Goal: Communication & Community: Answer question/provide support

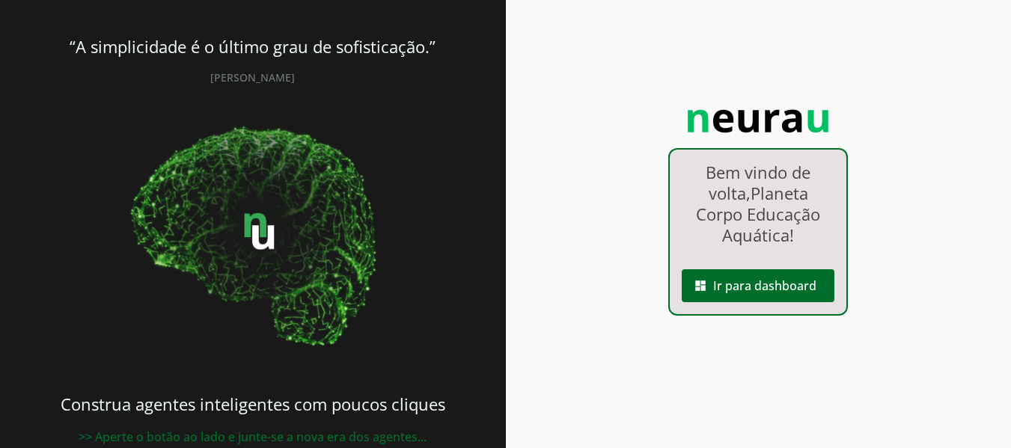
click at [734, 305] on div "Bem vindo de volta, Planeta Corpo Educação Aquática ! dashboard Ir para dashboa…" at bounding box center [758, 232] width 180 height 168
click at [730, 296] on span at bounding box center [758, 286] width 153 height 36
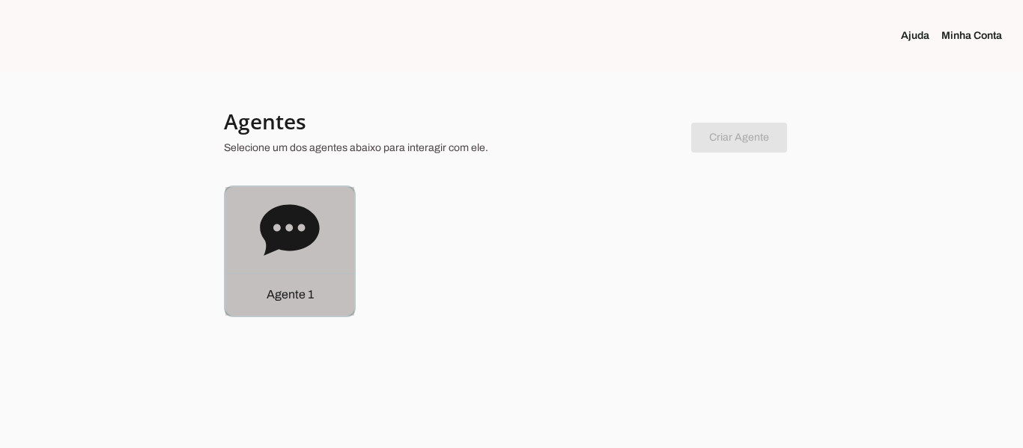
click at [308, 250] on icon at bounding box center [290, 231] width 60 height 60
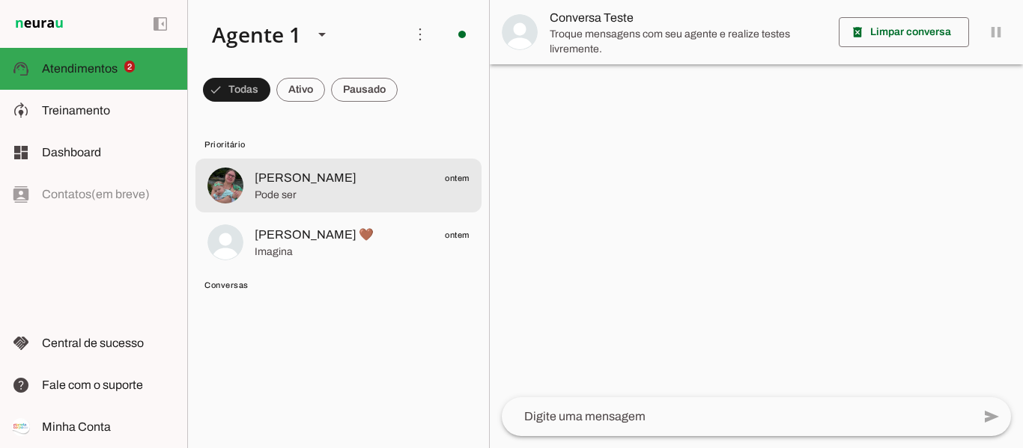
click at [285, 181] on span "[PERSON_NAME]" at bounding box center [306, 178] width 102 height 18
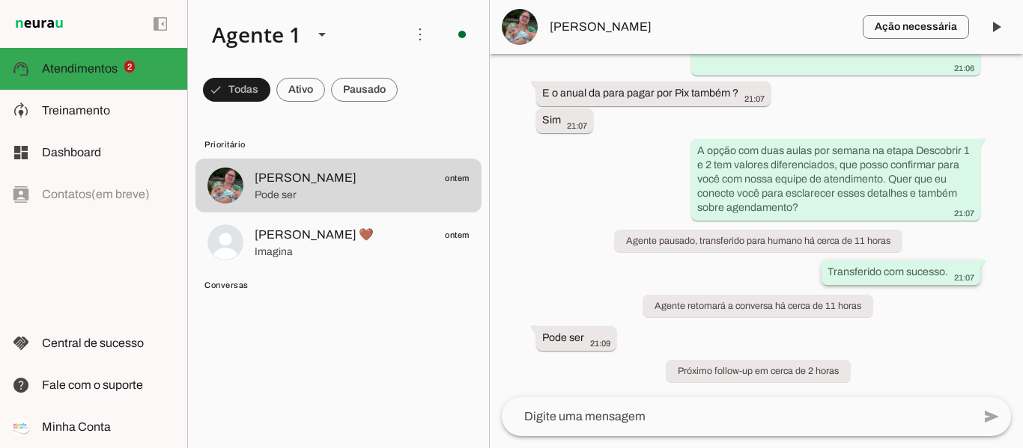
scroll to position [1143, 0]
click at [195, 159] on button "[PERSON_NAME] ontem Pode ser" at bounding box center [338, 186] width 286 height 54
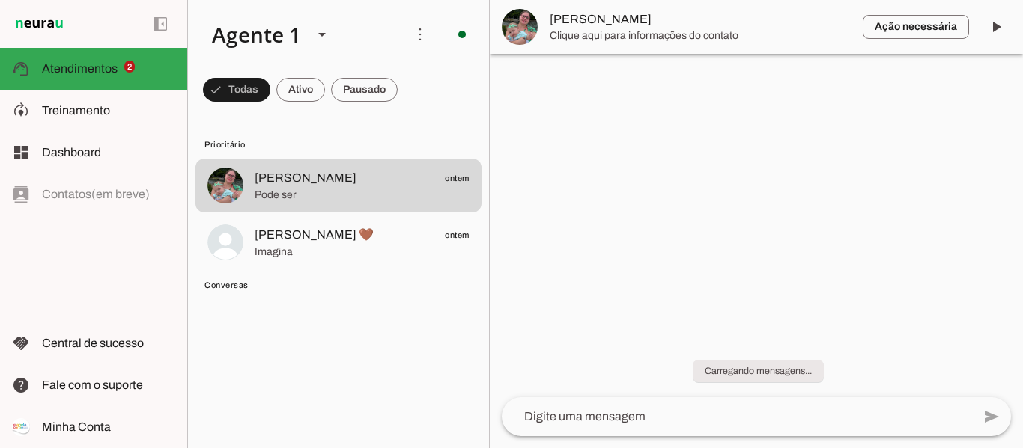
scroll to position [0, 0]
click at [195, 159] on button "[PERSON_NAME] ontem Pode ser" at bounding box center [338, 186] width 286 height 54
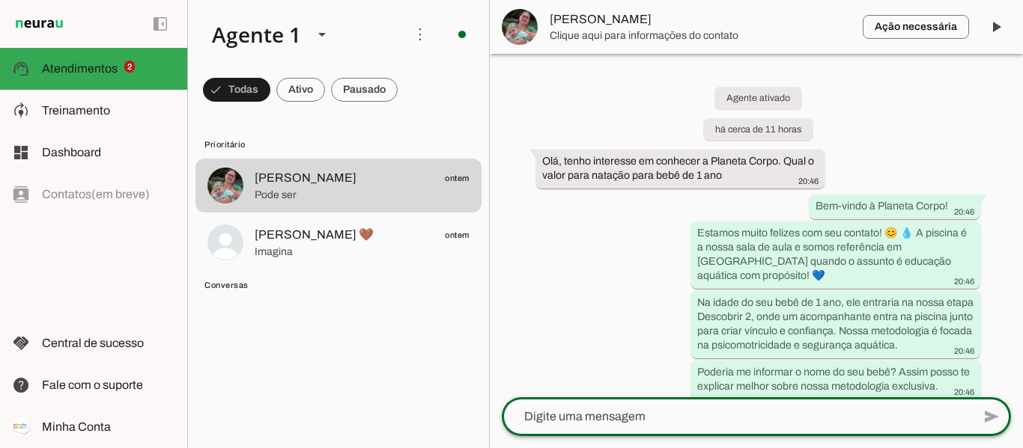
click at [662, 412] on textarea at bounding box center [737, 417] width 470 height 18
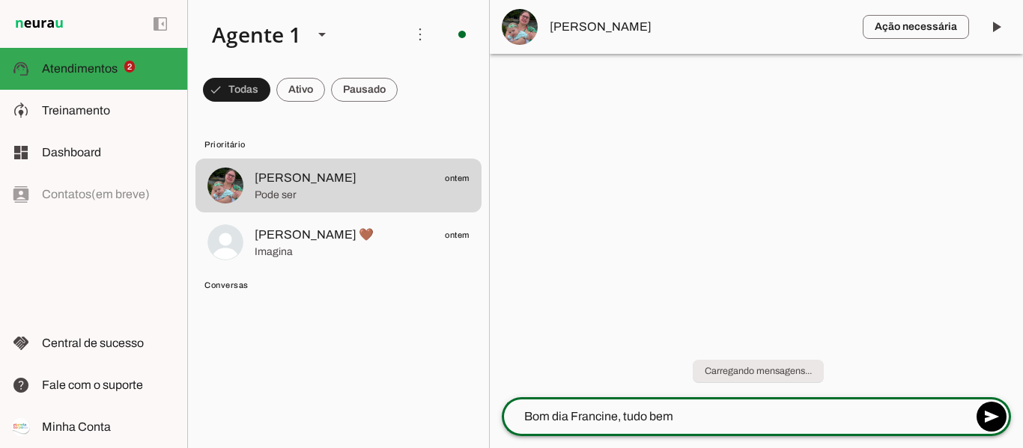
type textarea "Bom dia Francine, tudo bem?"
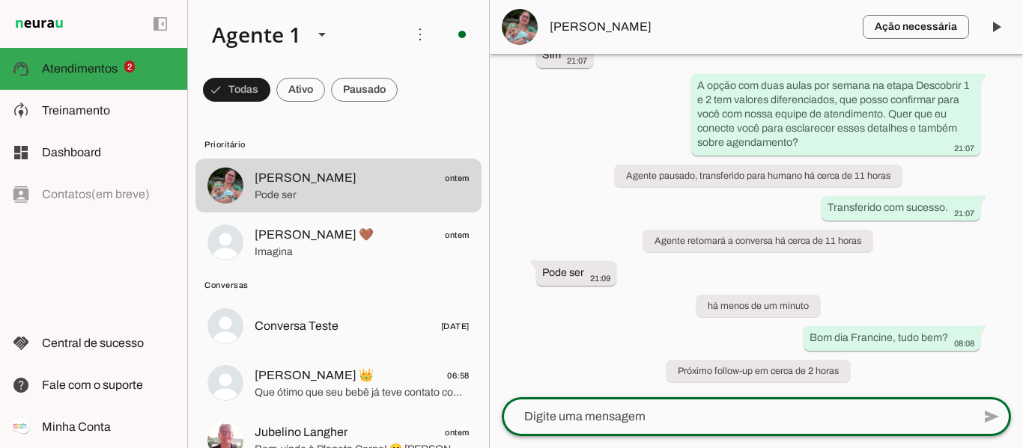
scroll to position [1208, 0]
click at [764, 415] on textarea at bounding box center [737, 417] width 470 height 18
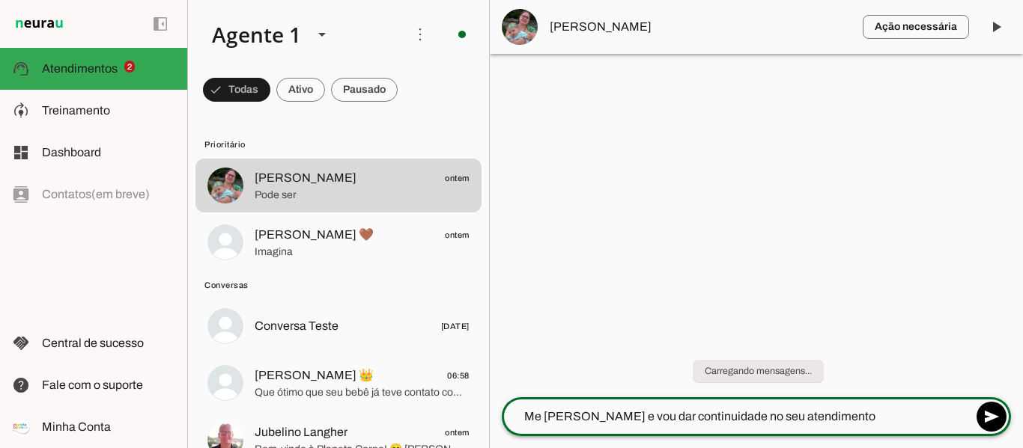
type textarea "Me [PERSON_NAME] e vou dar continuidade no seu atendimento"
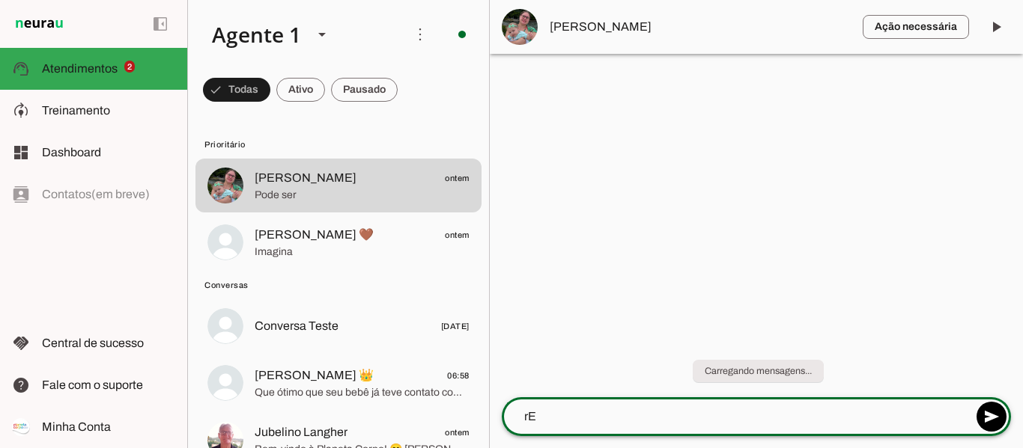
type textarea "r"
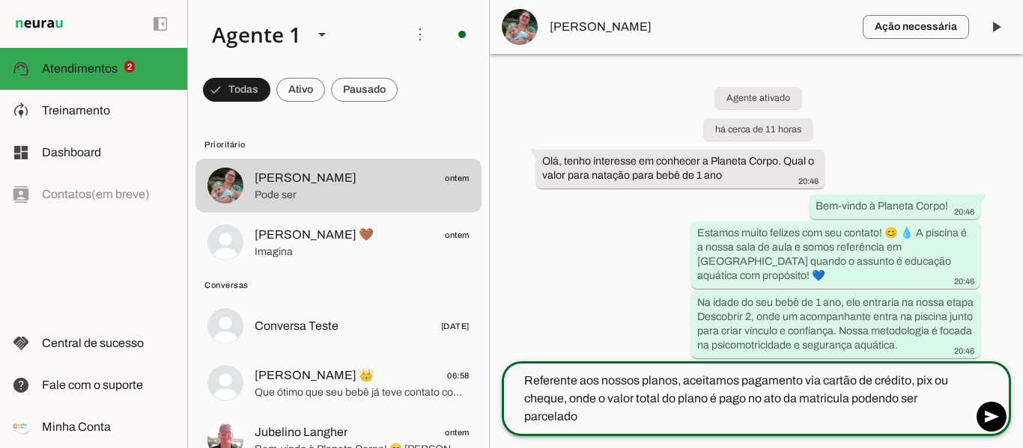
click at [567, 399] on textarea "Referente aos nossos planos, aceitamos pagamento via cartão de crédito, pix ou …" at bounding box center [737, 399] width 470 height 54
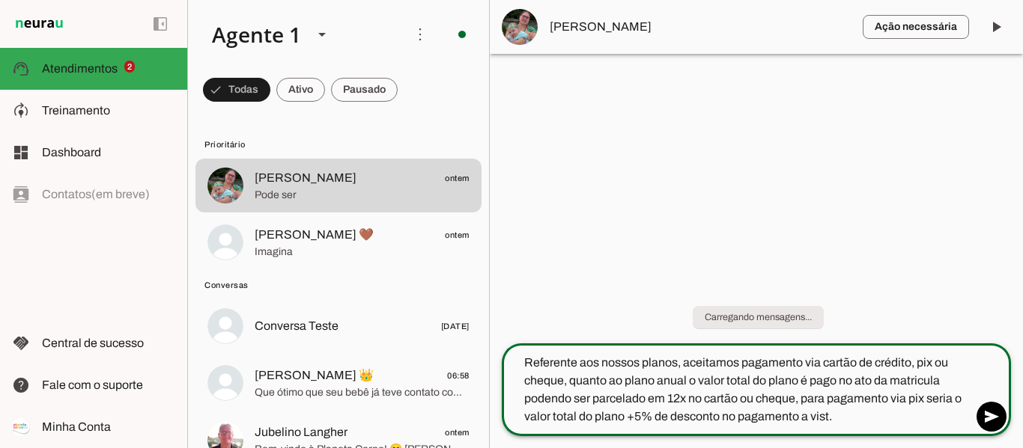
type textarea "Referente aos nossos planos, aceitamos pagamento via cartão de crédito, pix ou …"
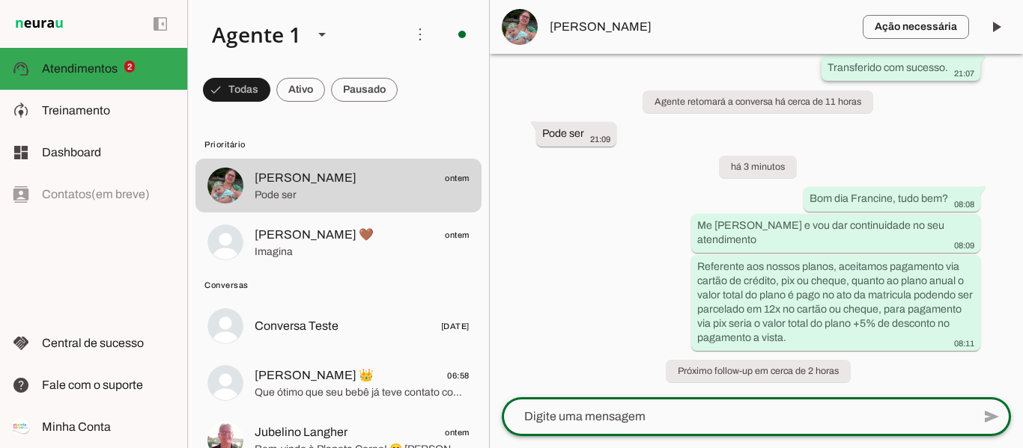
scroll to position [1347, 0]
click at [1008, 31] on span at bounding box center [996, 27] width 36 height 36
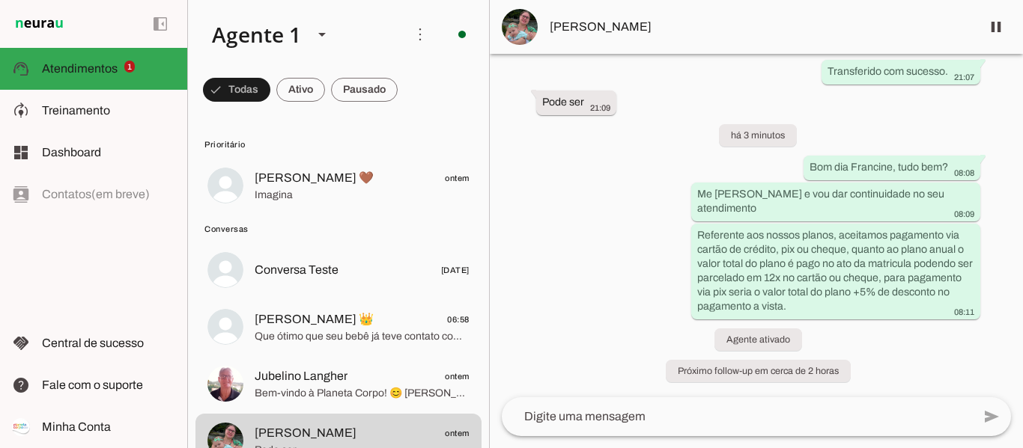
scroll to position [1344, 0]
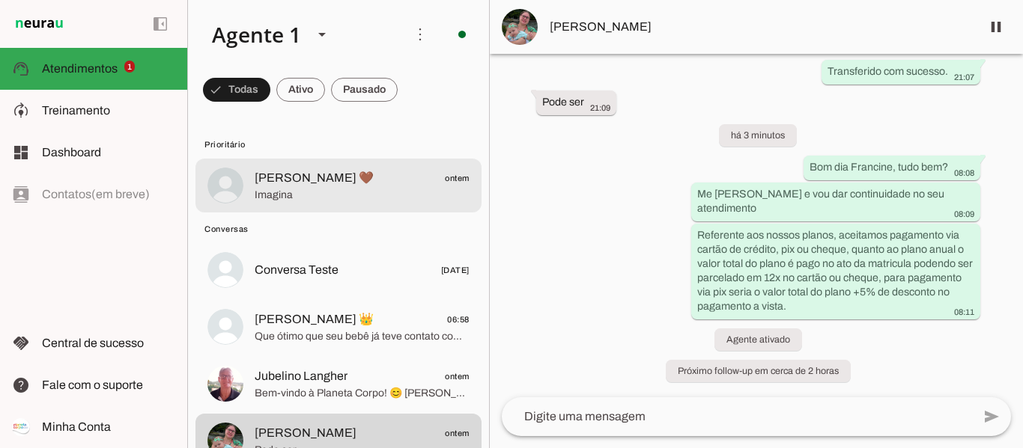
click at [272, 172] on span "[PERSON_NAME] 🤎" at bounding box center [314, 178] width 119 height 18
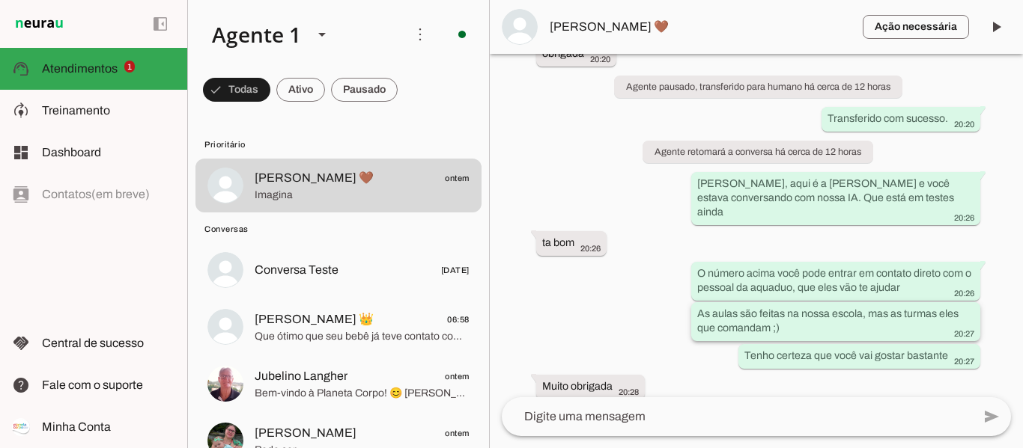
scroll to position [770, 0]
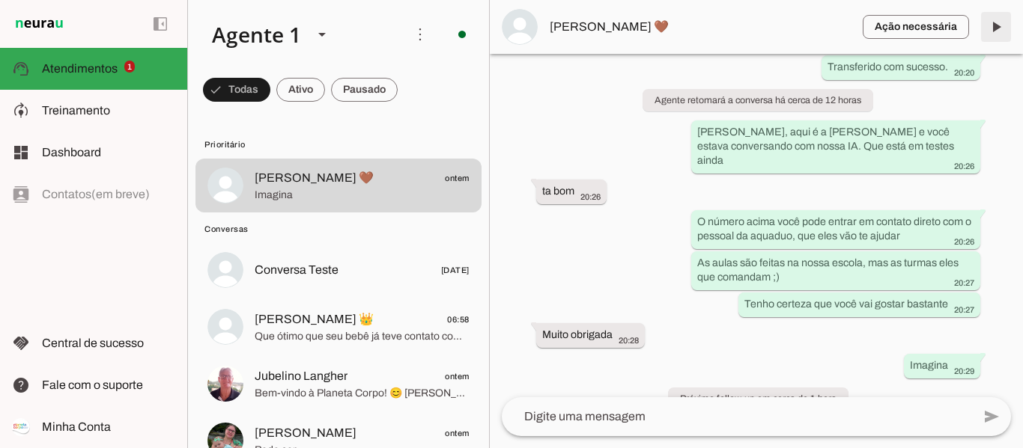
click at [998, 25] on span at bounding box center [996, 27] width 36 height 36
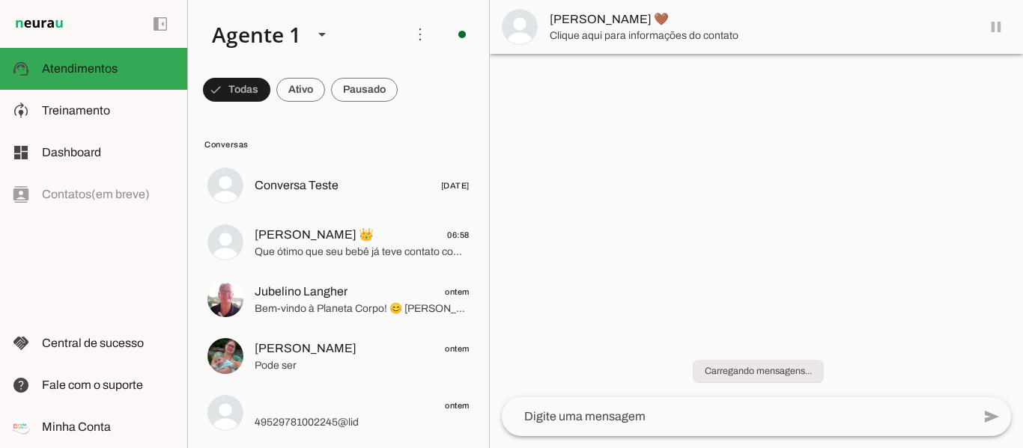
scroll to position [0, 0]
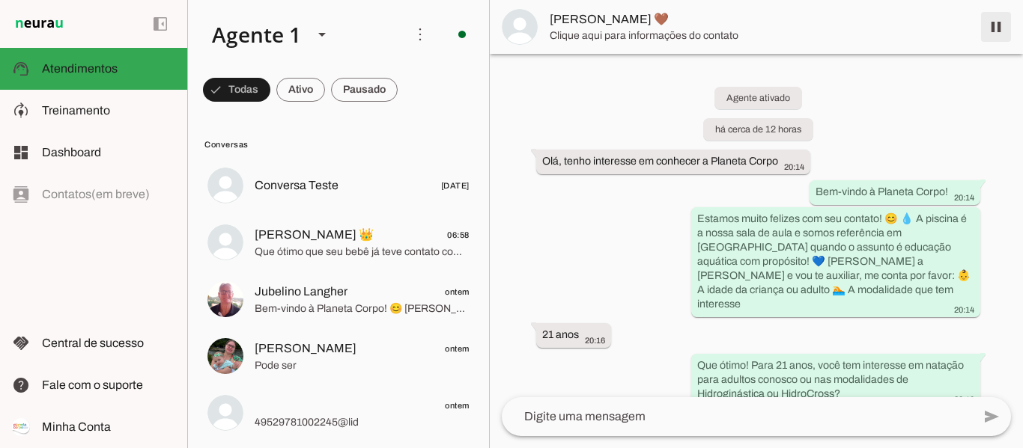
click at [999, 29] on span at bounding box center [996, 27] width 36 height 36
click at [295, 365] on span "Pode ser" at bounding box center [362, 366] width 215 height 15
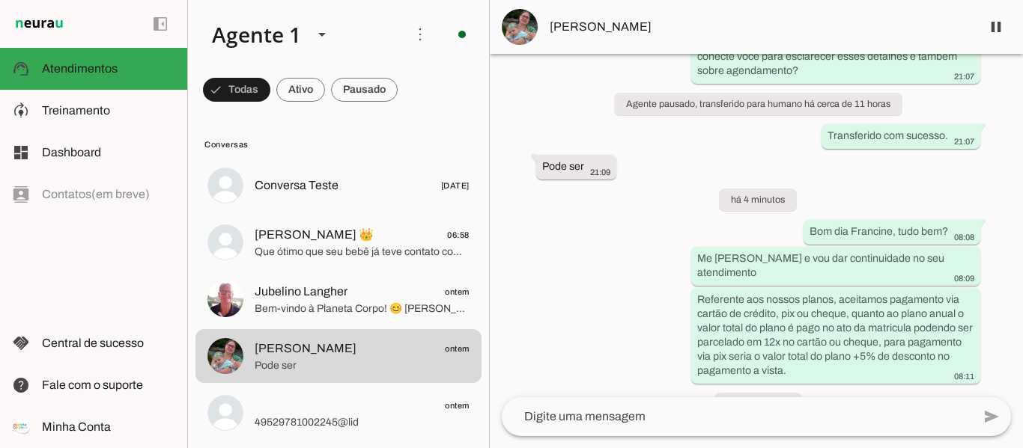
scroll to position [1344, 0]
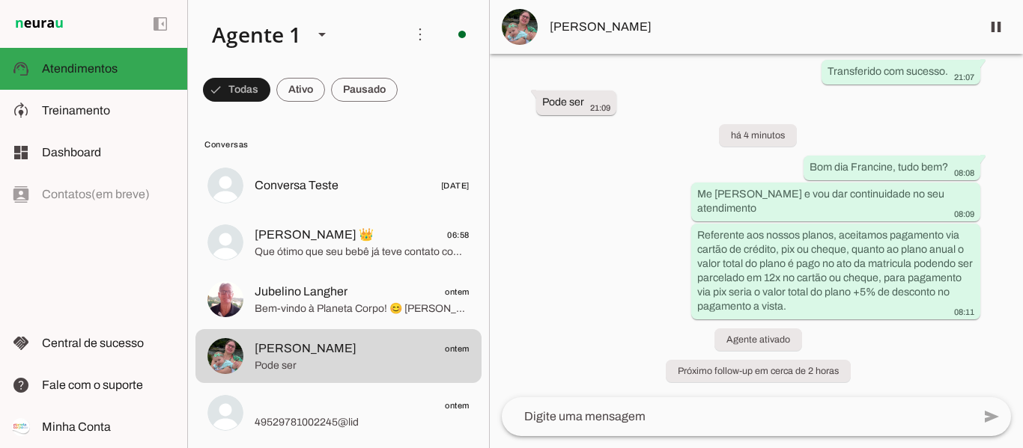
click at [787, 415] on textarea at bounding box center [737, 417] width 470 height 18
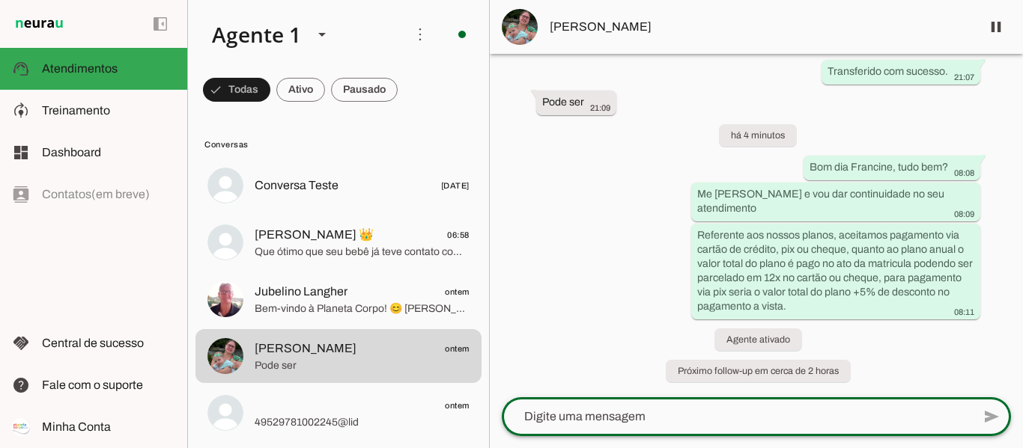
type textarea "R"
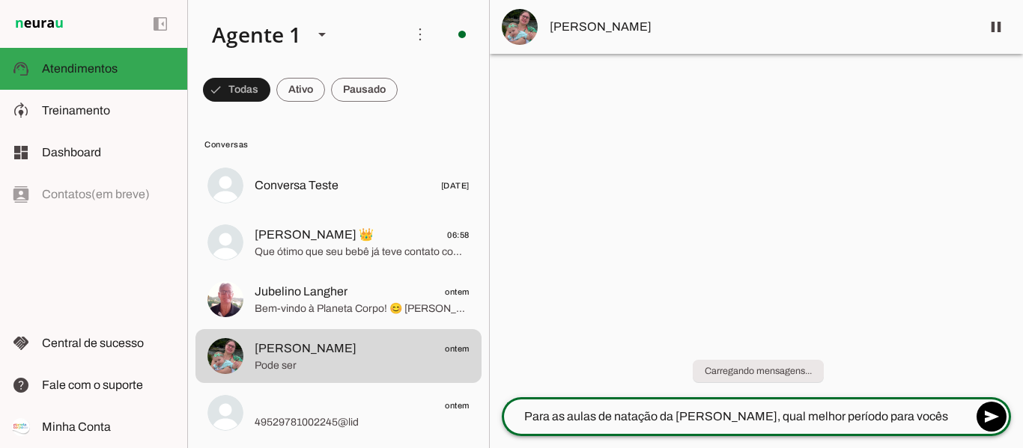
type textarea "Para as aulas de natação da [PERSON_NAME], qual melhor período para vocês?"
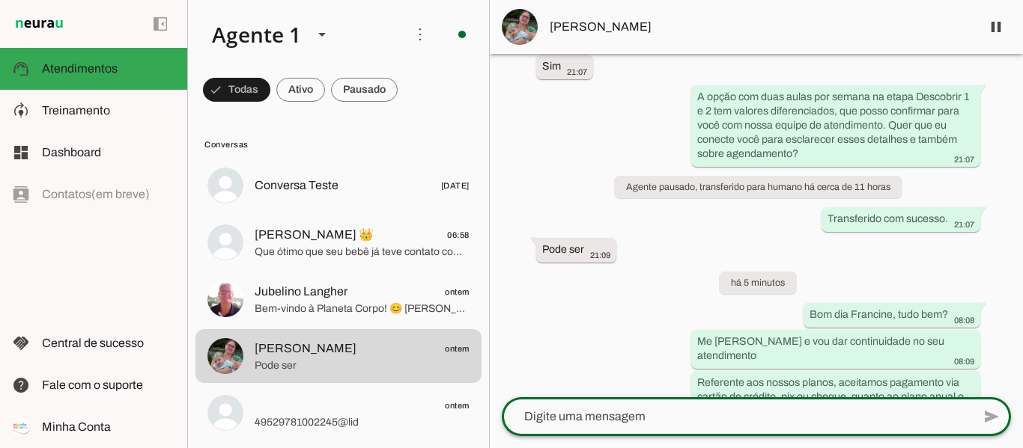
scroll to position [1211, 0]
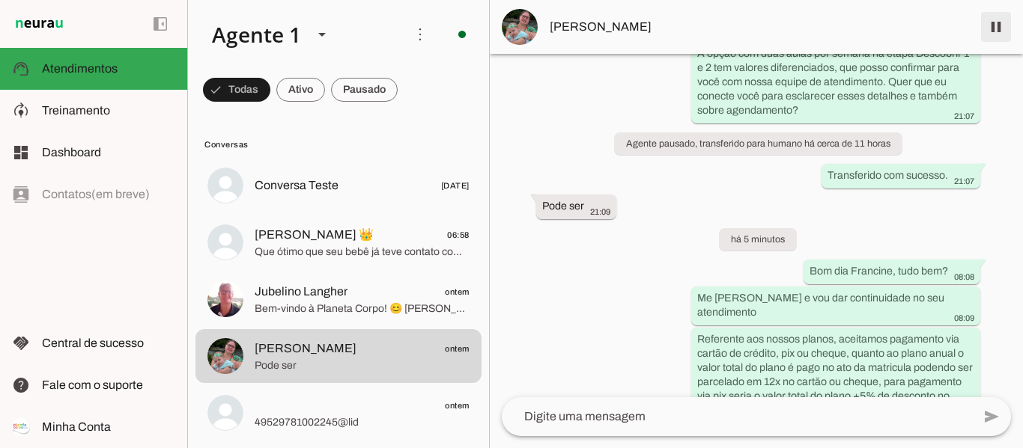
click at [1002, 31] on span at bounding box center [996, 27] width 36 height 36
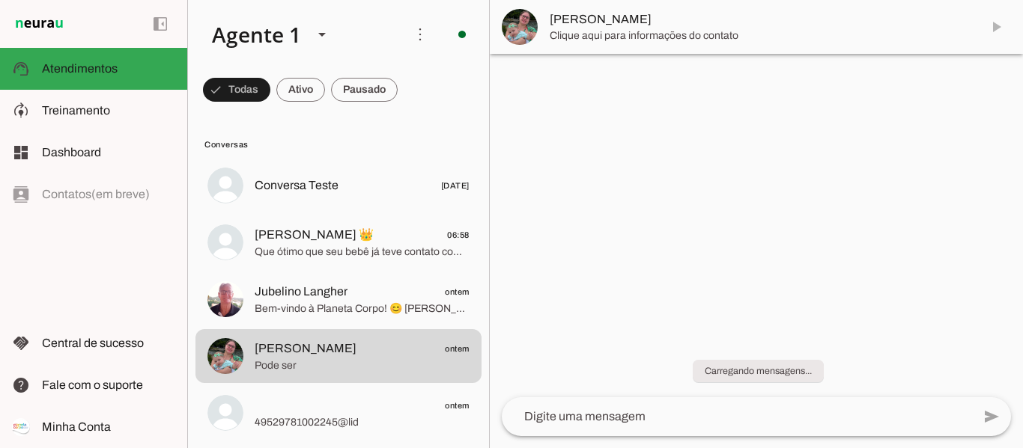
scroll to position [0, 0]
